Goal: Find specific page/section: Find specific page/section

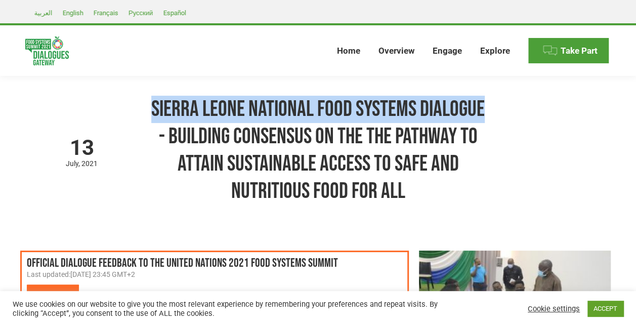
drag, startPoint x: 153, startPoint y: 108, endPoint x: 490, endPoint y: 111, distance: 337.1
click at [490, 111] on div "[DATE] based on GMT timezone Sierra Leone National Food Systems Dialogue - Buil…" at bounding box center [318, 152] width 586 height 155
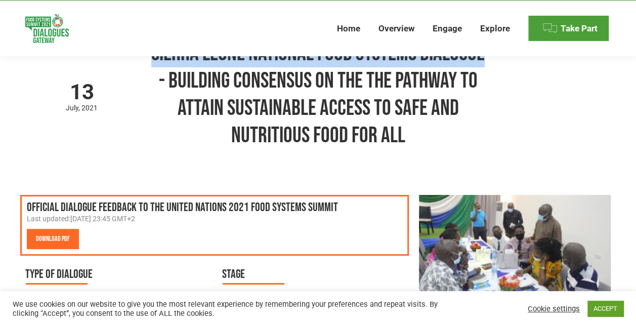
scroll to position [30, 0]
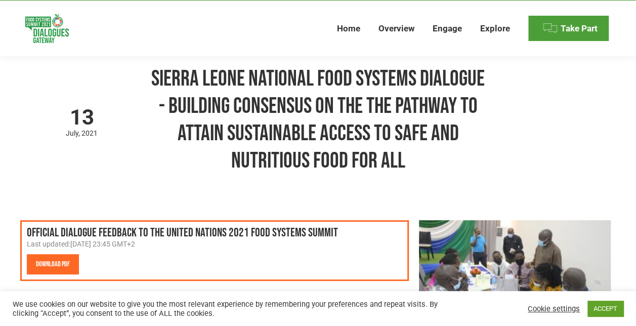
click at [274, 105] on h1 "Sierra Leone National Food Systems Dialogue - Building Consensus on the the Pat…" at bounding box center [317, 119] width 339 height 109
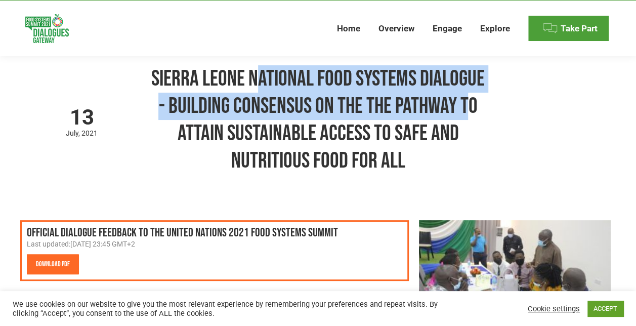
drag, startPoint x: 255, startPoint y: 82, endPoint x: 463, endPoint y: 101, distance: 208.9
click at [463, 101] on h1 "Sierra Leone National Food Systems Dialogue - Building Consensus on the the Pat…" at bounding box center [317, 119] width 339 height 109
click at [269, 81] on h1 "Sierra Leone National Food Systems Dialogue - Building Consensus on the the Pat…" at bounding box center [317, 119] width 339 height 109
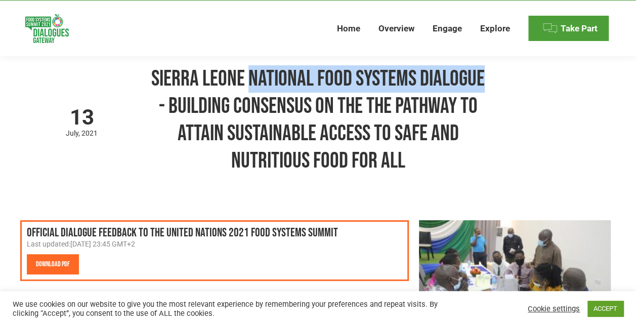
drag, startPoint x: 251, startPoint y: 73, endPoint x: 483, endPoint y: 76, distance: 232.3
click at [483, 76] on h1 "Sierra Leone National Food Systems Dialogue - Building Consensus on the the Pat…" at bounding box center [317, 119] width 339 height 109
copy h1 "National Food Systems Dialogue"
